Goal: Obtain resource: Download file/media

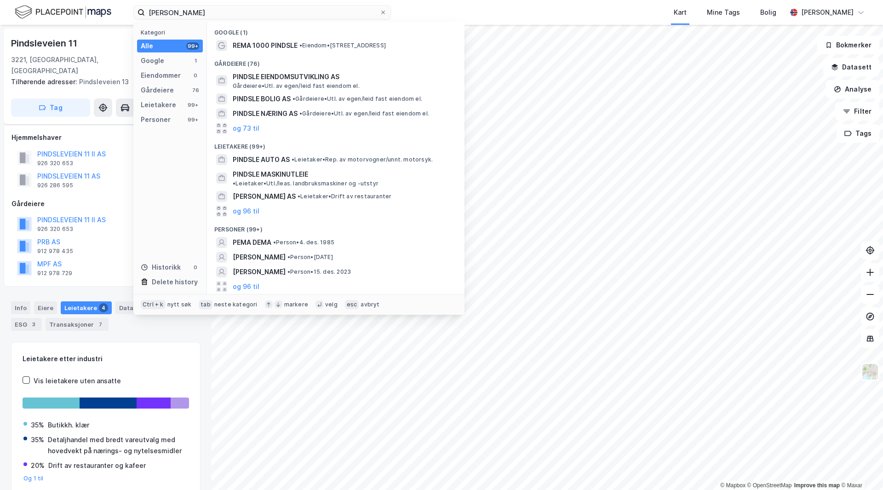
scroll to position [29, 0]
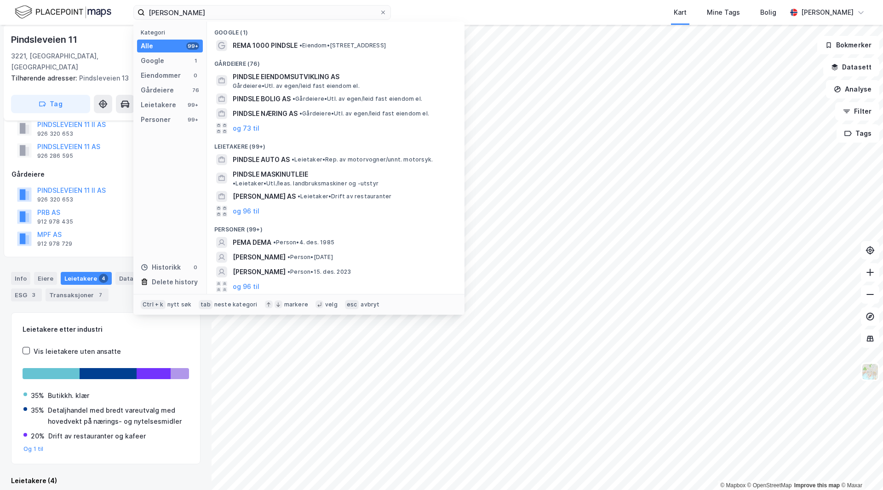
click at [32, 11] on div "[PERSON_NAME] Kategori Alle 99+ Google 1 Eiendommer 0 Gårdeiere 76 Leietakere 9…" at bounding box center [441, 12] width 883 height 25
click at [250, 14] on input "[PERSON_NAME]" at bounding box center [262, 13] width 234 height 14
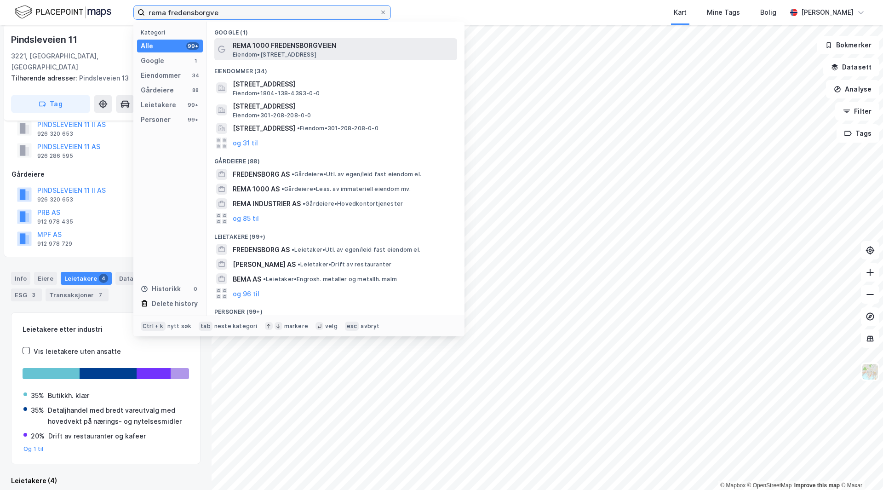
type input "rema fredensborgve"
click at [311, 50] on span "REMA 1000 FREDENSBORGVEIEN" at bounding box center [343, 45] width 221 height 11
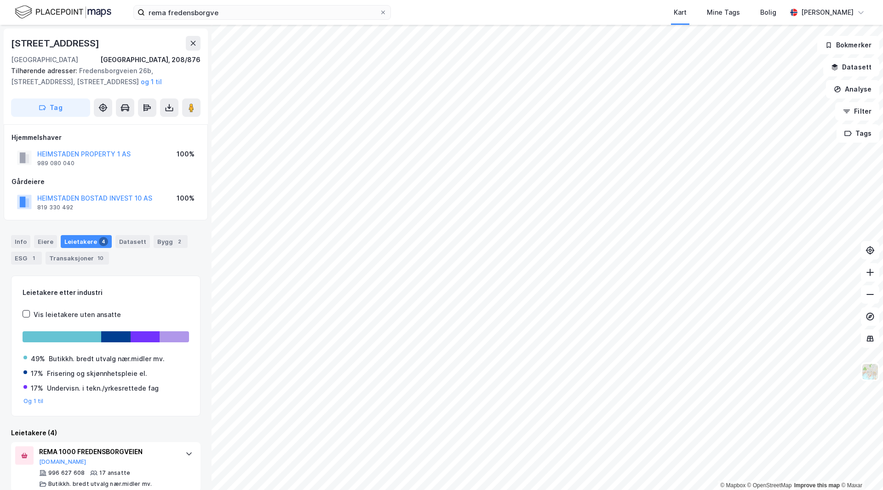
click at [164, 175] on div "Hjemmelshaver HEIMSTADEN PROPERTY 1 AS 989 080 040 100% Gårdeiere HEIMSTADEN [G…" at bounding box center [105, 172] width 188 height 81
drag, startPoint x: 98, startPoint y: 262, endPoint x: 127, endPoint y: 154, distance: 112.2
click at [21, 263] on div "ESG 1" at bounding box center [26, 257] width 31 height 13
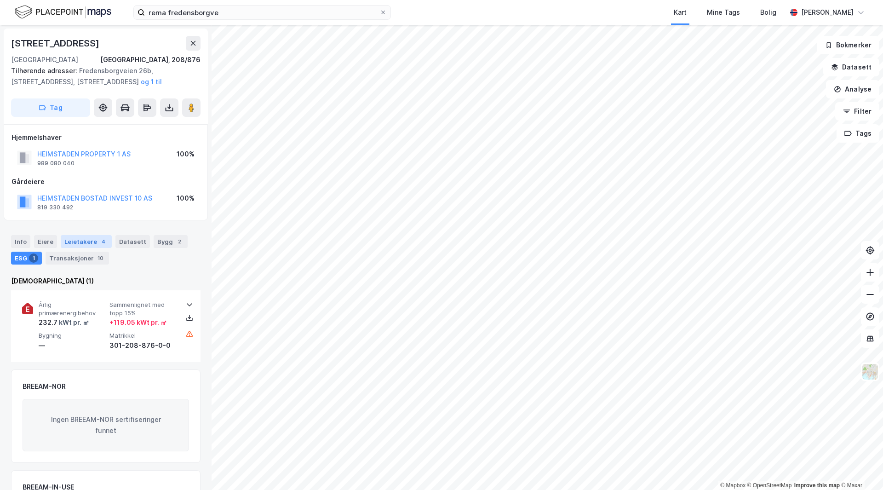
click at [87, 244] on div "Leietakere 4" at bounding box center [86, 241] width 51 height 13
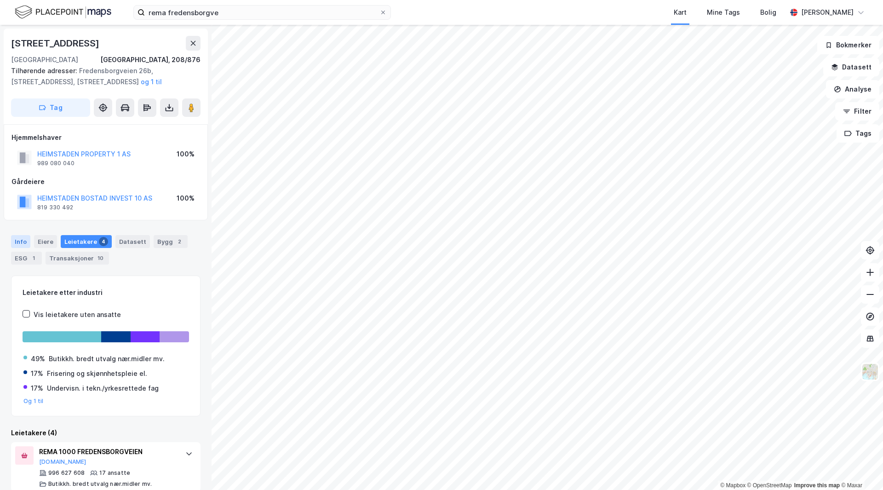
click at [27, 241] on div "Info" at bounding box center [20, 241] width 19 height 13
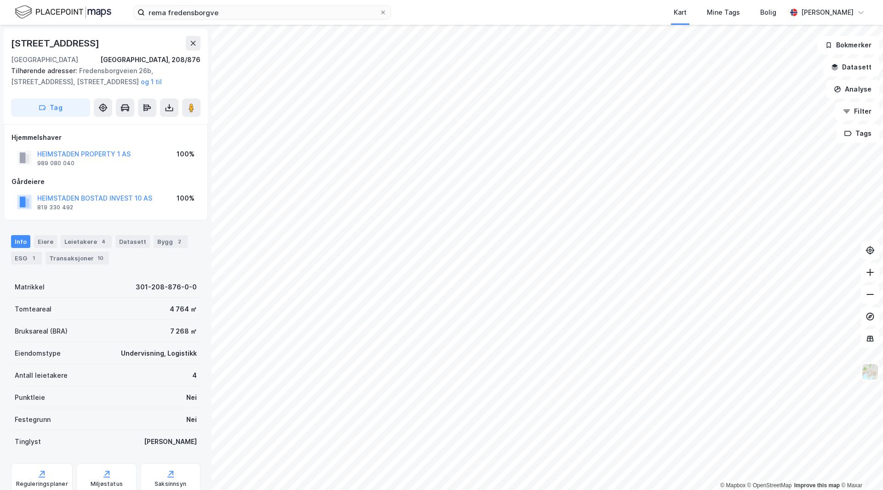
drag, startPoint x: 103, startPoint y: 174, endPoint x: 76, endPoint y: 177, distance: 26.8
click at [76, 177] on div "Gårdeiere" at bounding box center [105, 181] width 188 height 11
click at [87, 177] on div "Gårdeiere" at bounding box center [105, 181] width 188 height 11
click at [97, 247] on div "Leietakere 4" at bounding box center [86, 241] width 51 height 13
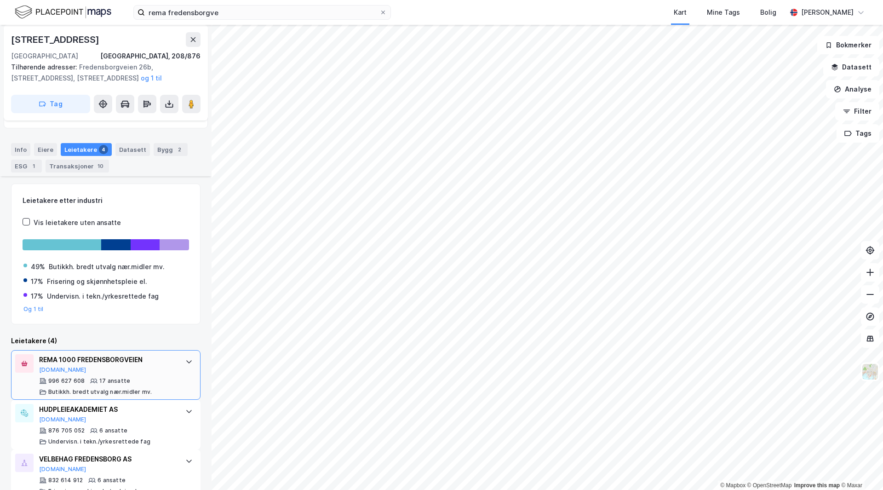
scroll to position [162, 0]
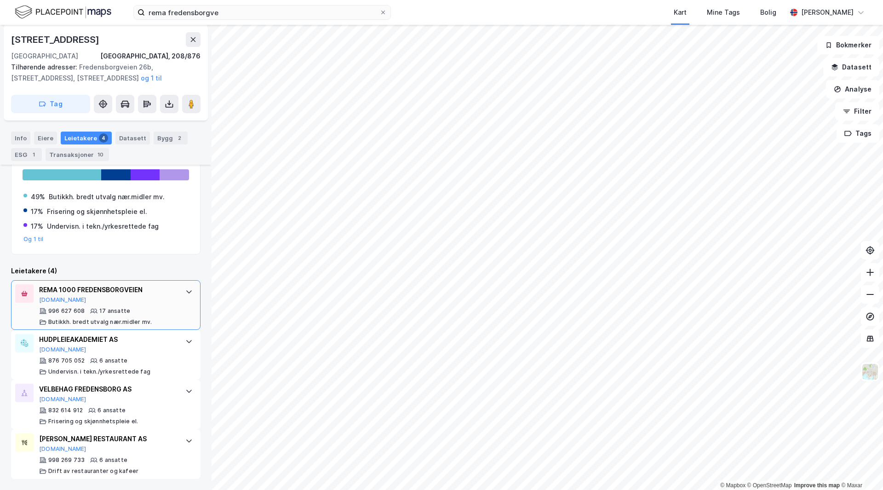
click at [185, 291] on icon at bounding box center [188, 291] width 7 height 7
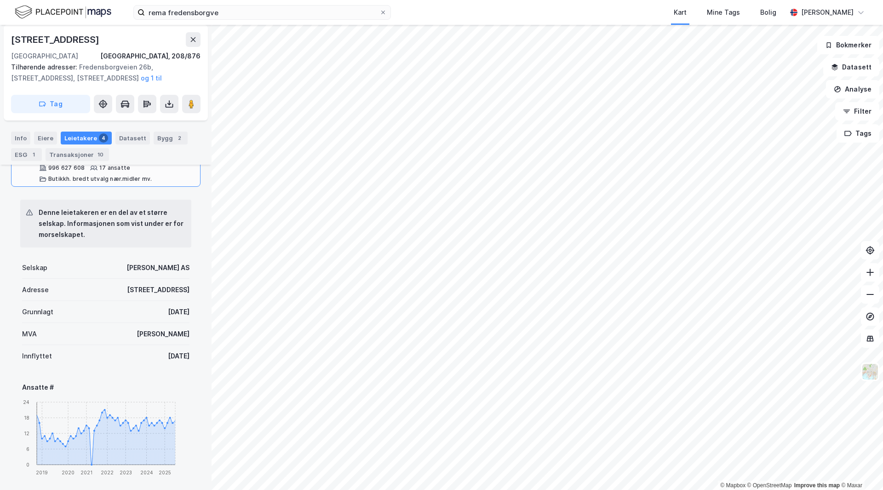
scroll to position [259, 0]
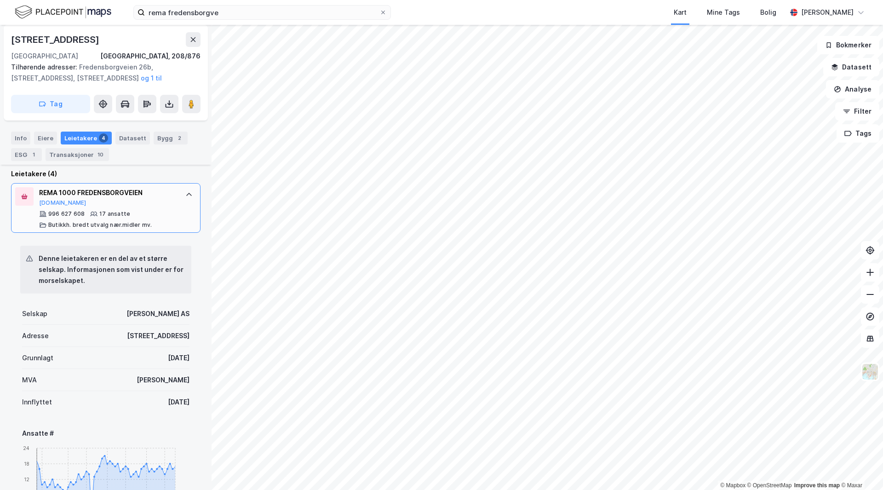
click at [126, 312] on div "[PERSON_NAME] AS" at bounding box center [157, 313] width 63 height 11
copy div "[PERSON_NAME] AS"
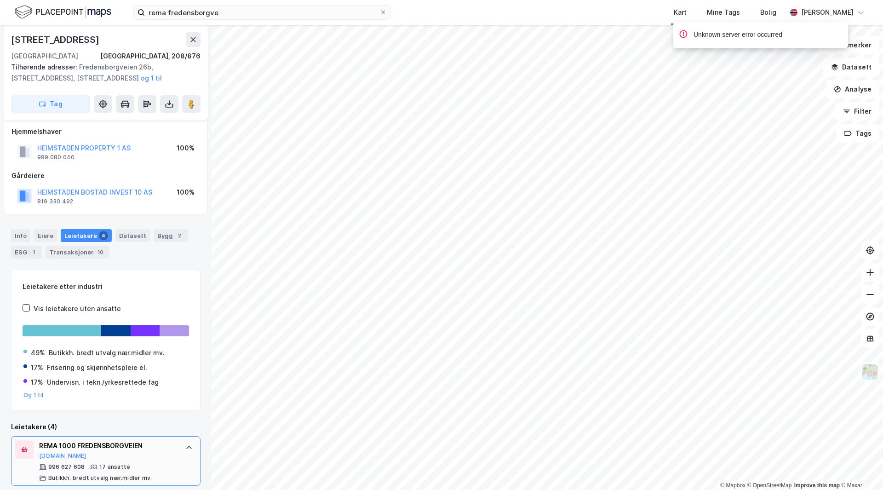
scroll to position [0, 0]
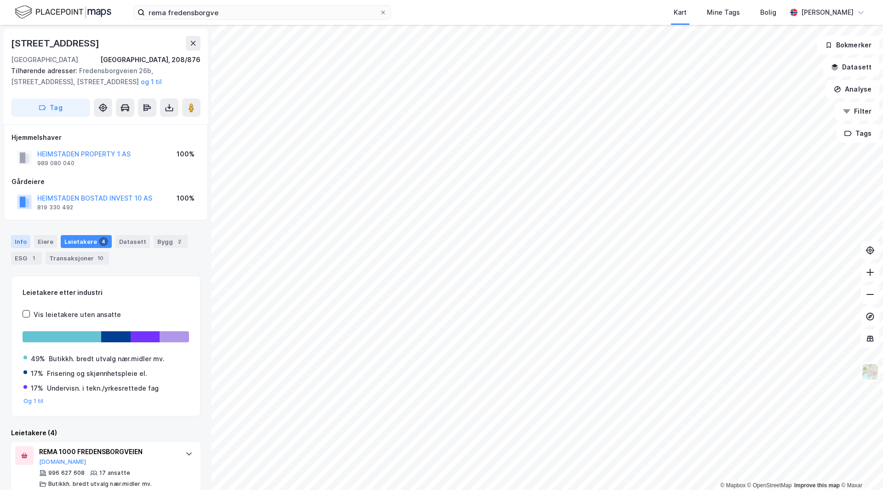
click at [17, 240] on div "Info" at bounding box center [20, 241] width 19 height 13
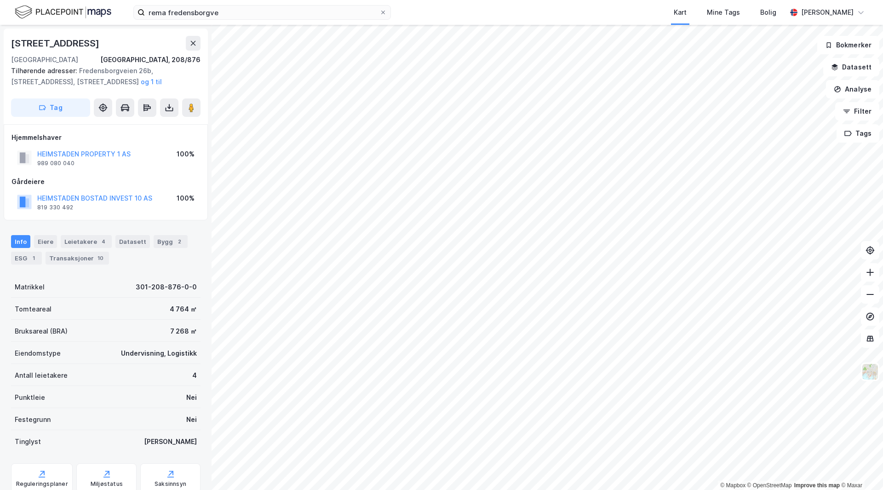
click at [116, 292] on div "Matrikkel 301-208-876-0-0" at bounding box center [105, 286] width 189 height 22
click at [29, 255] on div "1" at bounding box center [33, 257] width 9 height 9
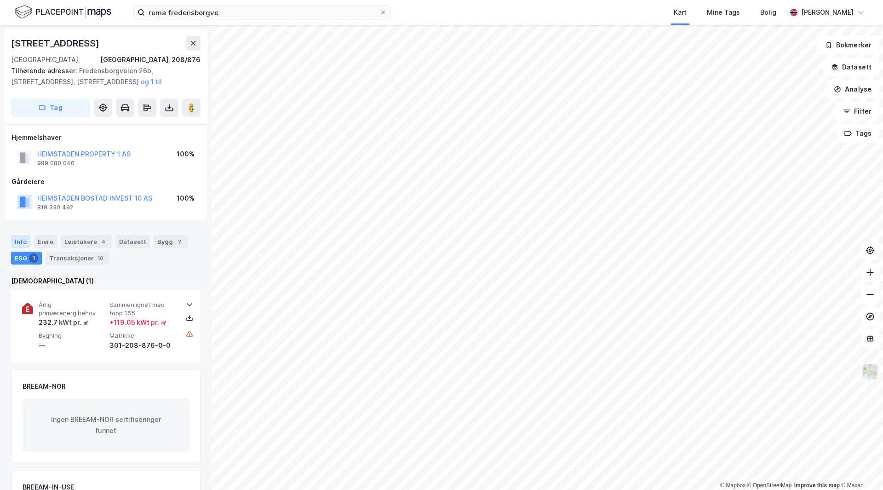
click at [27, 241] on div "Info" at bounding box center [20, 241] width 19 height 13
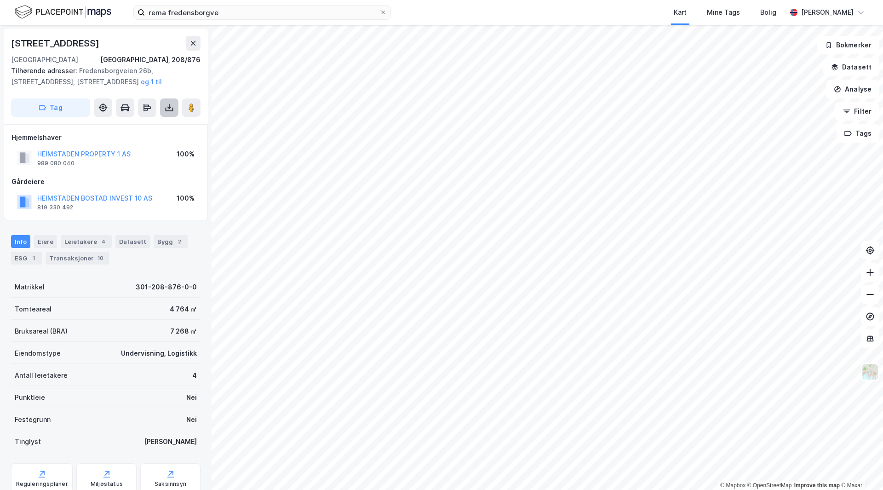
click at [167, 110] on icon at bounding box center [169, 110] width 8 height 4
click at [142, 126] on div "Last ned grunnbok" at bounding box center [123, 125] width 53 height 7
click at [127, 141] on div "Last ned matrikkelrapport" at bounding box center [135, 140] width 76 height 7
click at [136, 136] on div "Last ned matrikkelrapport" at bounding box center [129, 140] width 98 height 15
